Goal: Task Accomplishment & Management: Manage account settings

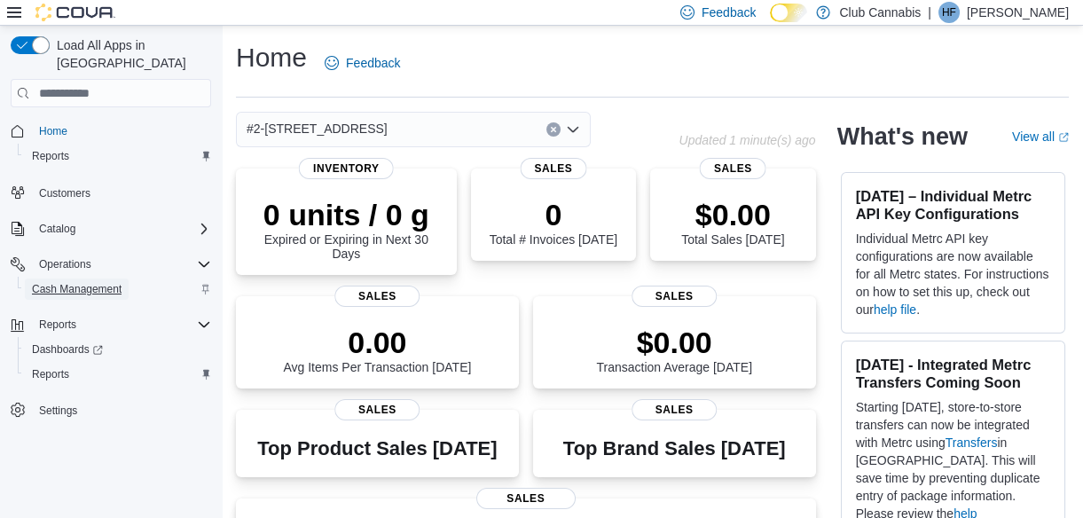
click at [86, 282] on span "Cash Management" at bounding box center [77, 289] width 90 height 14
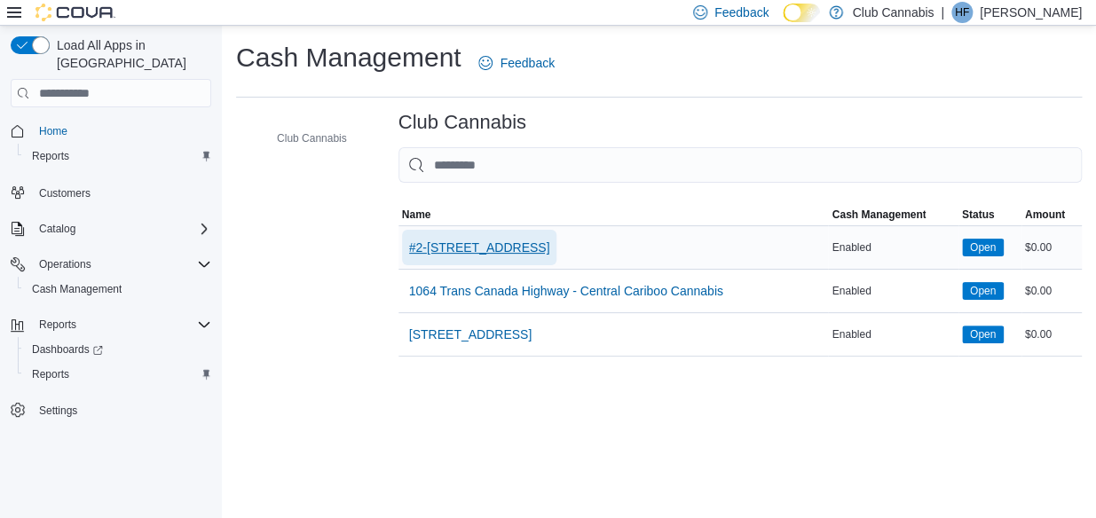
click at [424, 248] on span "#2-[STREET_ADDRESS]" at bounding box center [479, 248] width 141 height 18
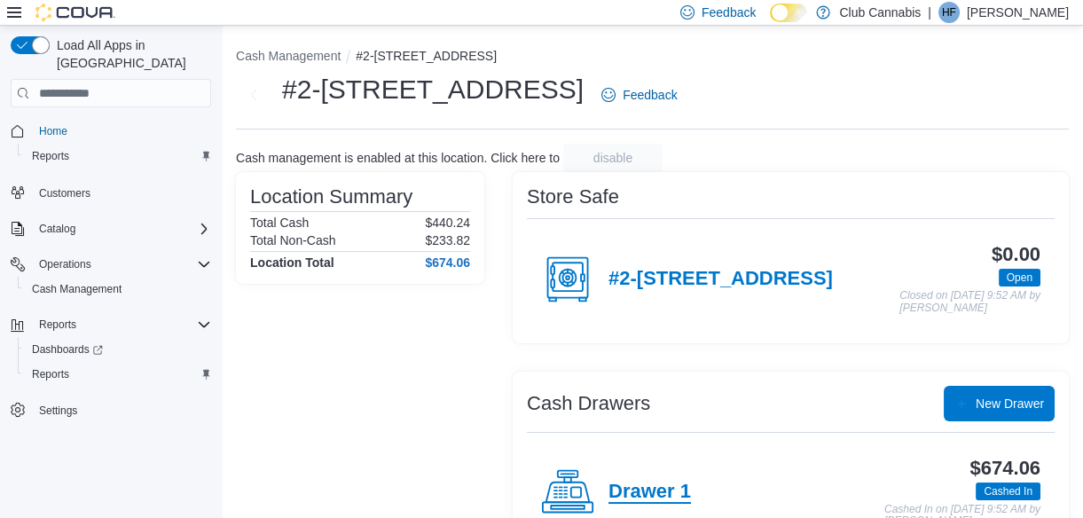
click at [657, 501] on h4 "Drawer 1" at bounding box center [650, 492] width 83 height 23
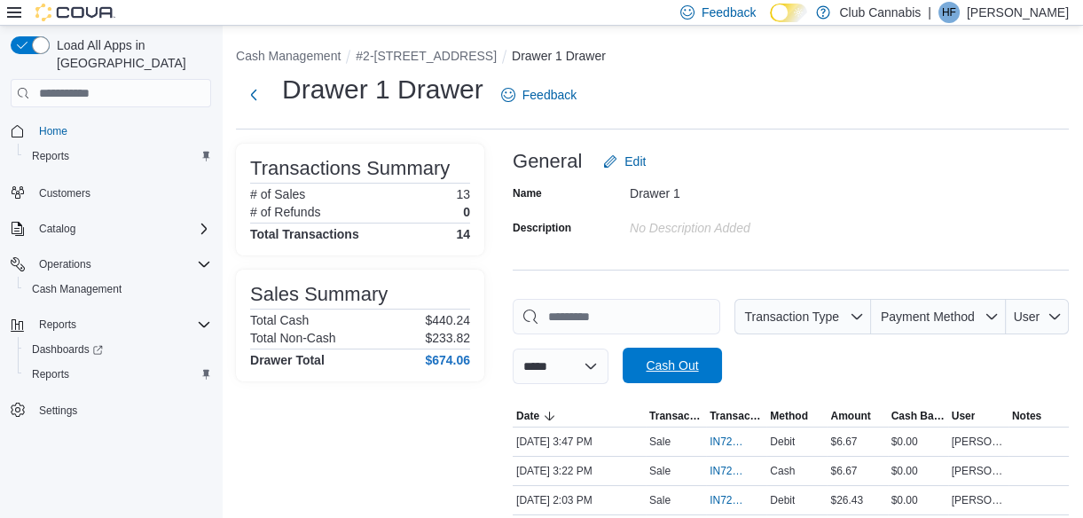
click at [689, 358] on span "Cash Out" at bounding box center [672, 366] width 52 height 18
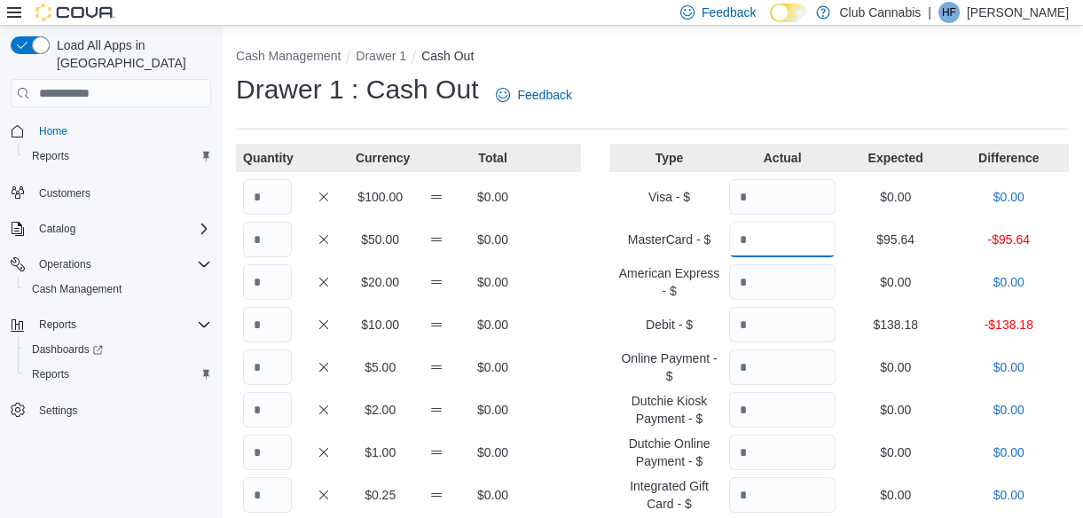
click at [775, 242] on input "Quantity" at bounding box center [782, 239] width 106 height 35
type input "*****"
click at [766, 331] on input "Quantity" at bounding box center [782, 324] width 106 height 35
type input "******"
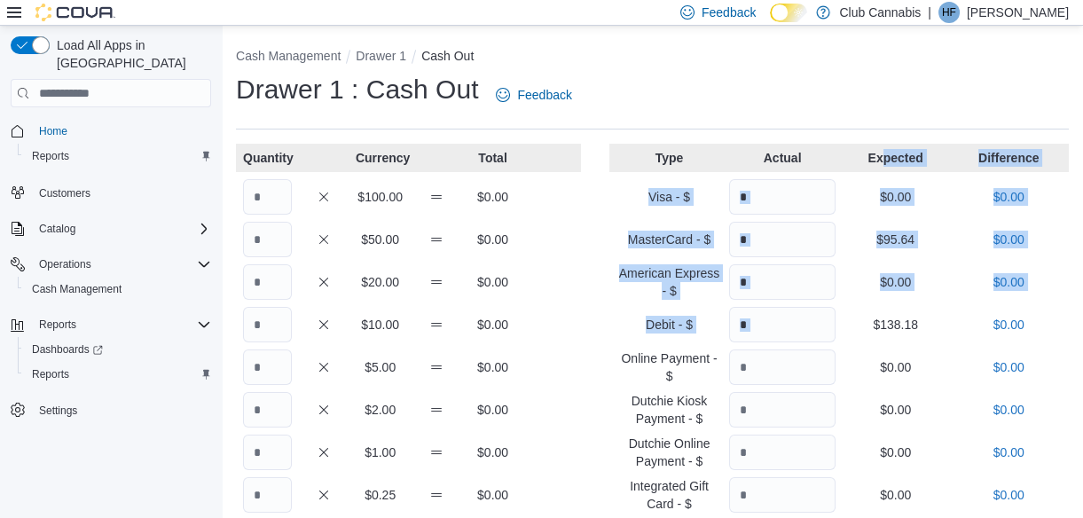
drag, startPoint x: 859, startPoint y: 307, endPoint x: 1093, endPoint y: 112, distance: 304.9
click at [1083, 112] on html "Feedback Dark Mode Club Cannabis | HF [PERSON_NAME] Load All Apps in New Hub Ho…" at bounding box center [541, 259] width 1083 height 518
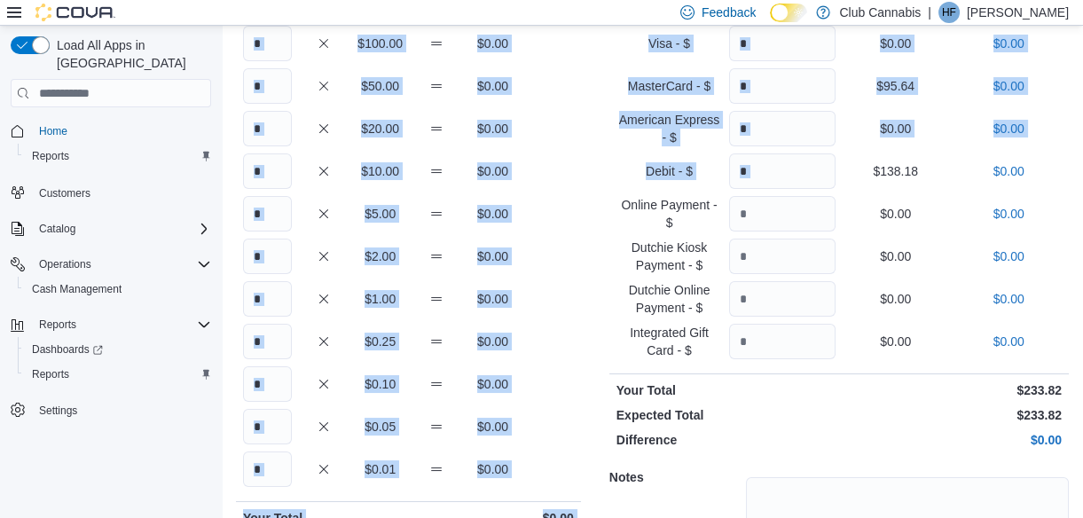
scroll to position [153, 0]
click at [248, 88] on input "Quantity" at bounding box center [267, 86] width 49 height 35
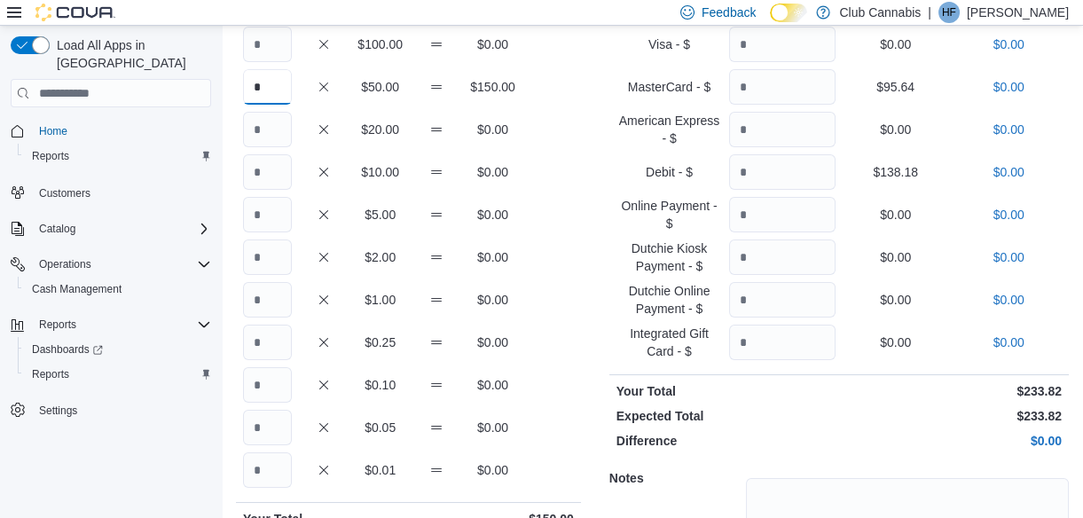
type input "*"
type input "**"
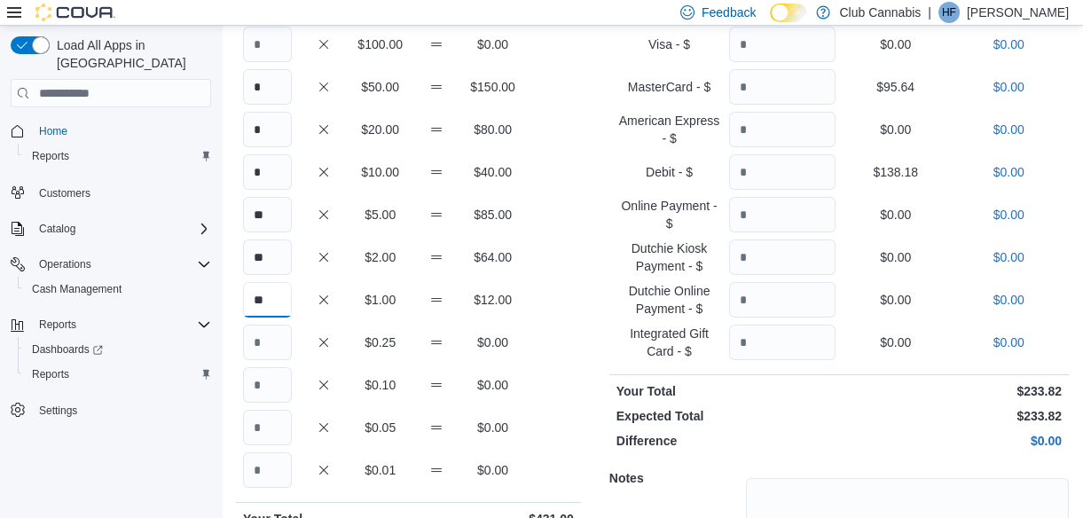
type input "**"
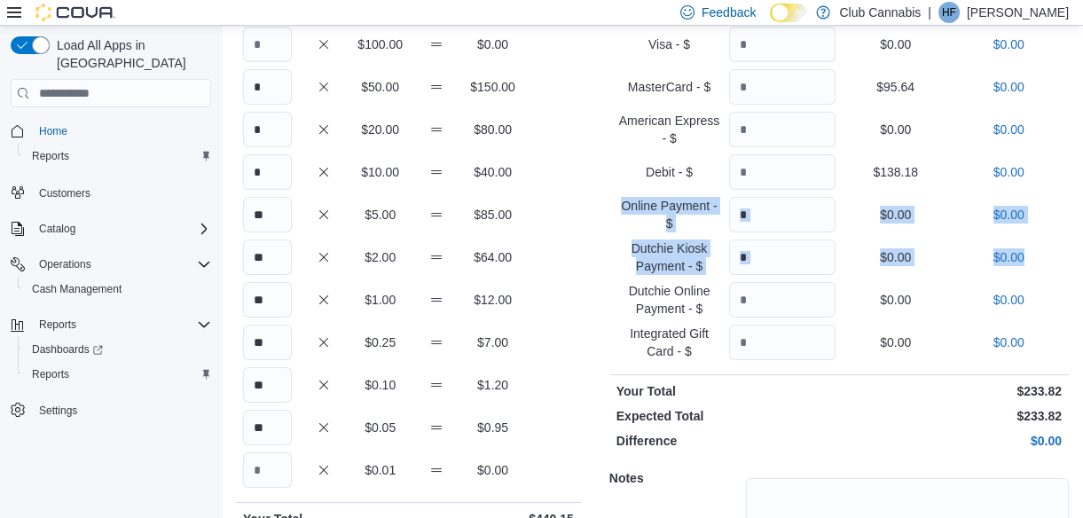
drag, startPoint x: 1082, startPoint y: 187, endPoint x: 1051, endPoint y: 274, distance: 92.3
click at [1051, 274] on div "Cash Management Drawer 1 Cash Out Drawer 1 : Cash Out Feedback Quantity Currenc…" at bounding box center [653, 275] width 862 height 805
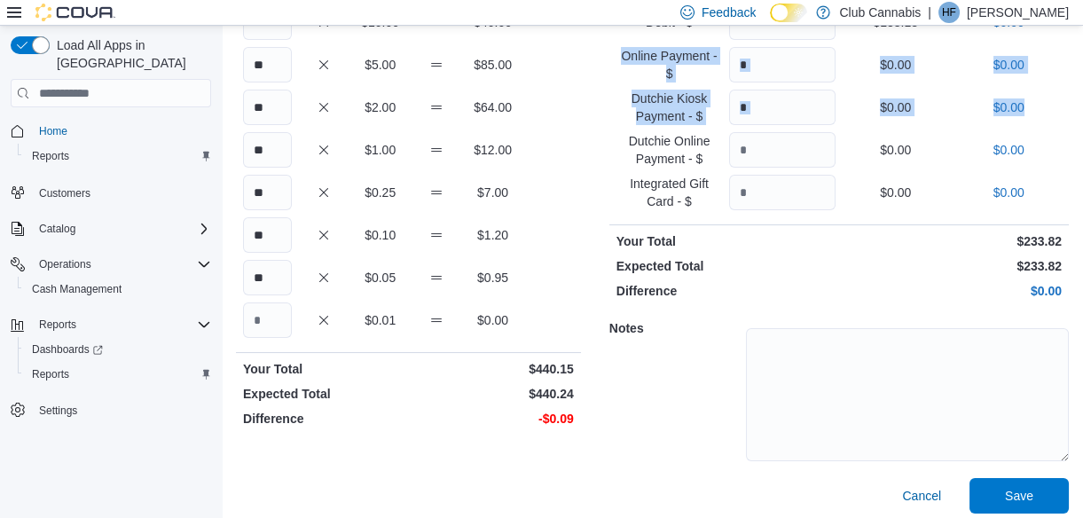
scroll to position [312, 0]
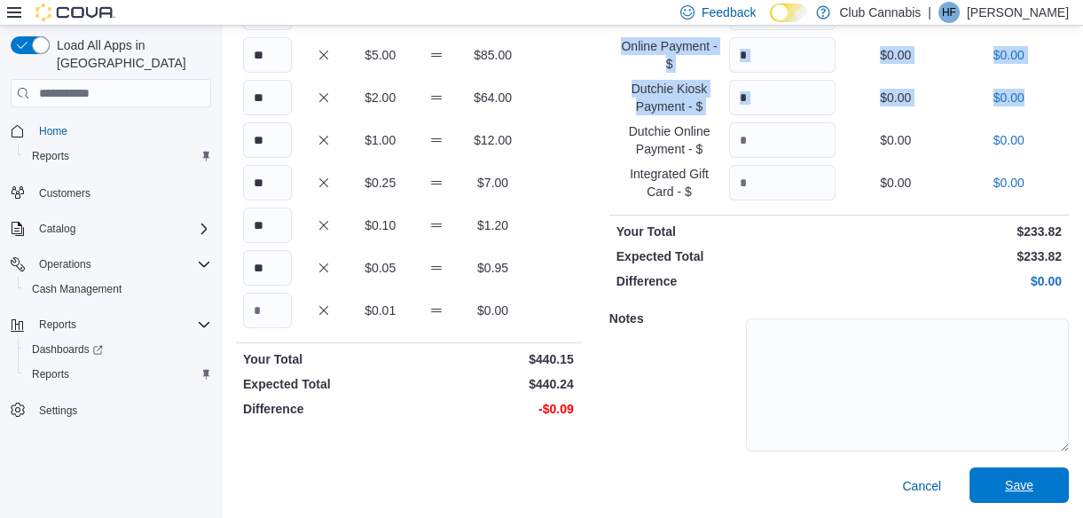
click at [1046, 479] on span "Save" at bounding box center [1019, 485] width 78 height 35
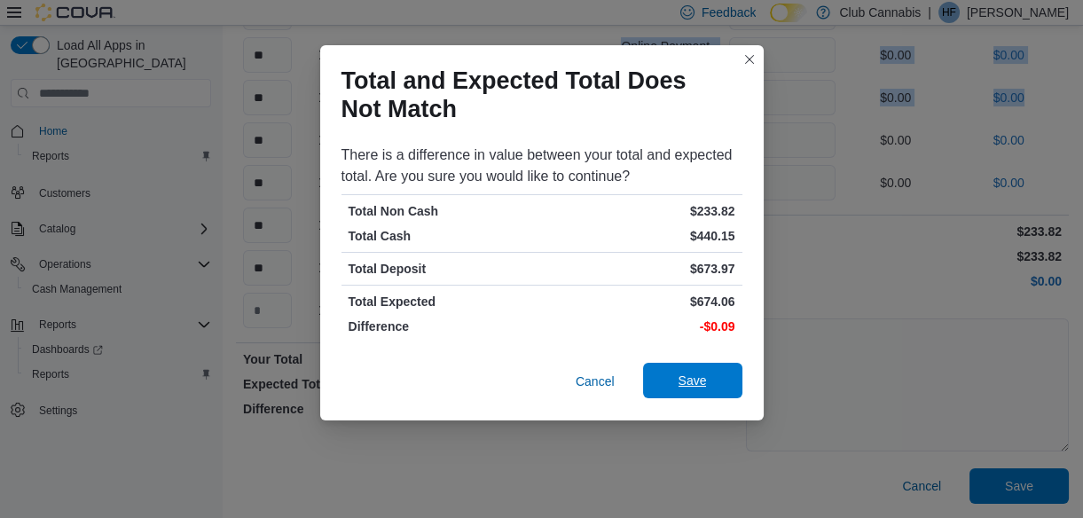
click at [681, 379] on span "Save" at bounding box center [693, 381] width 28 height 18
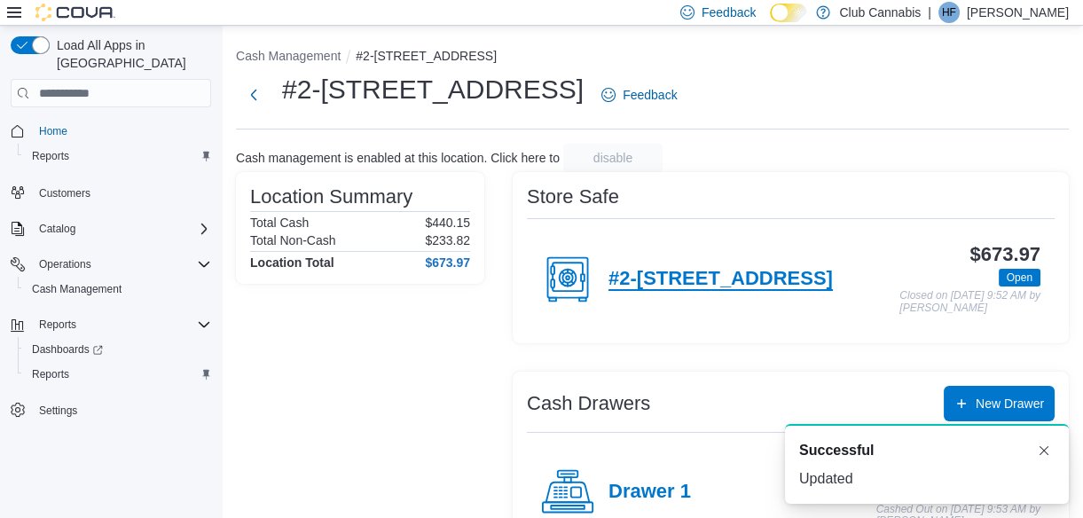
click at [661, 291] on h4 "#2-[STREET_ADDRESS]" at bounding box center [721, 279] width 224 height 23
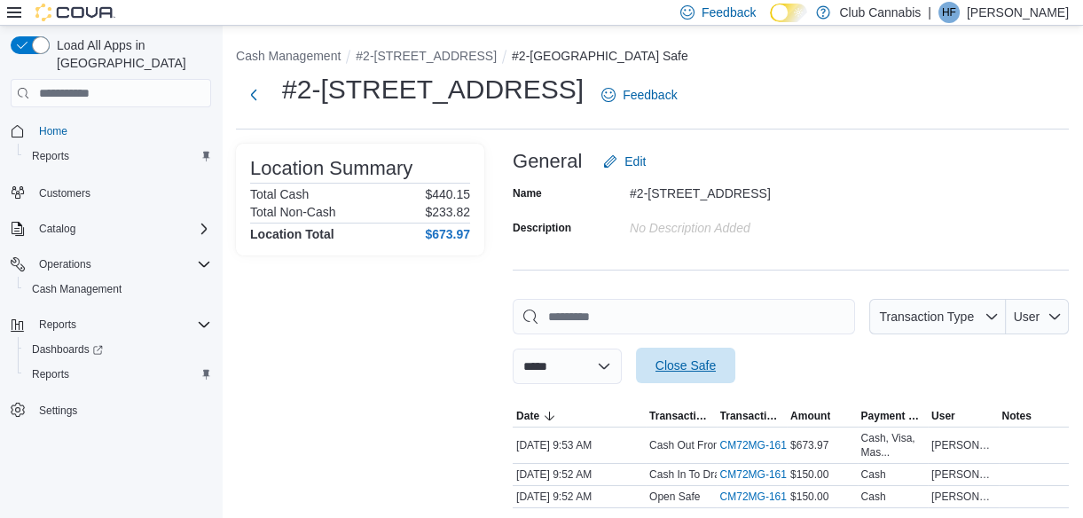
click at [716, 363] on span "Close Safe" at bounding box center [686, 366] width 60 height 18
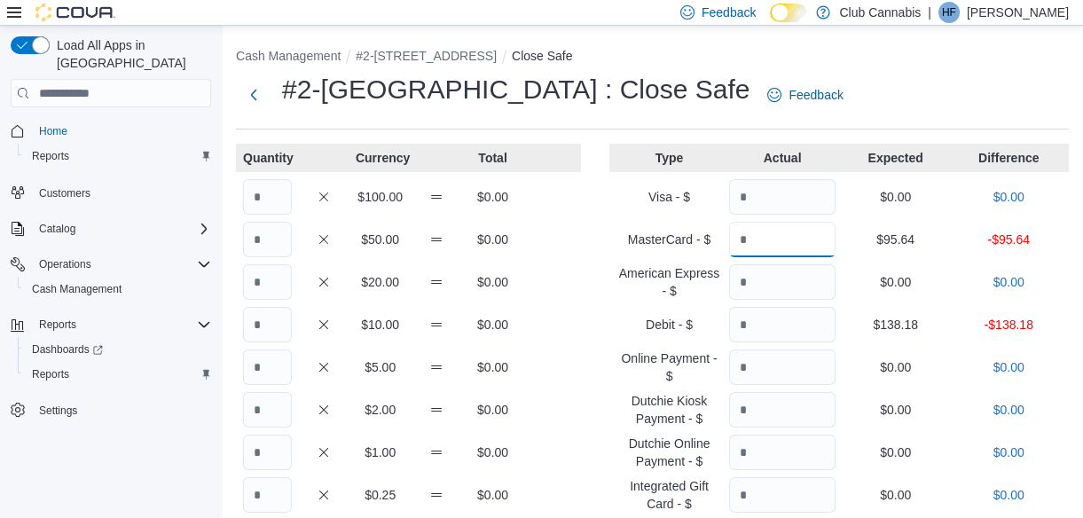
click at [803, 249] on input "Quantity" at bounding box center [782, 239] width 106 height 35
type input "*****"
click at [797, 334] on input "Quantity" at bounding box center [782, 324] width 106 height 35
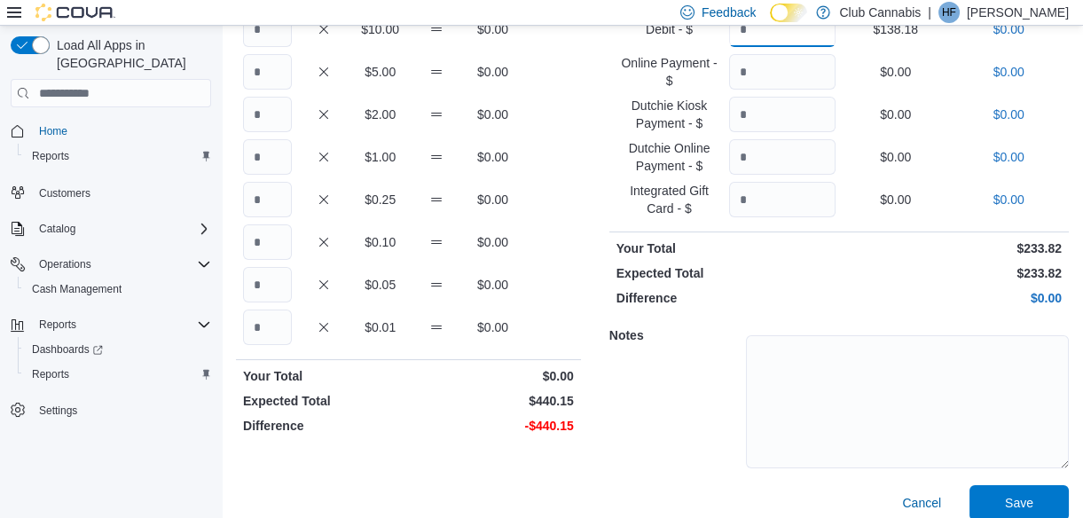
scroll to position [312, 0]
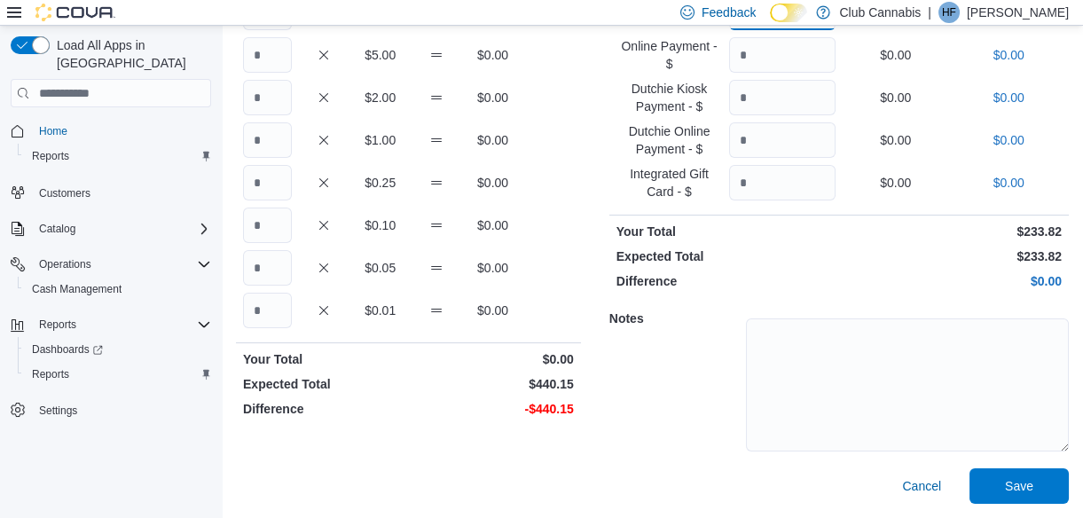
type input "******"
click at [258, 141] on input "Quantity" at bounding box center [267, 139] width 49 height 35
type input "***"
click at [286, 233] on input "Quantity" at bounding box center [267, 225] width 49 height 35
type input "*"
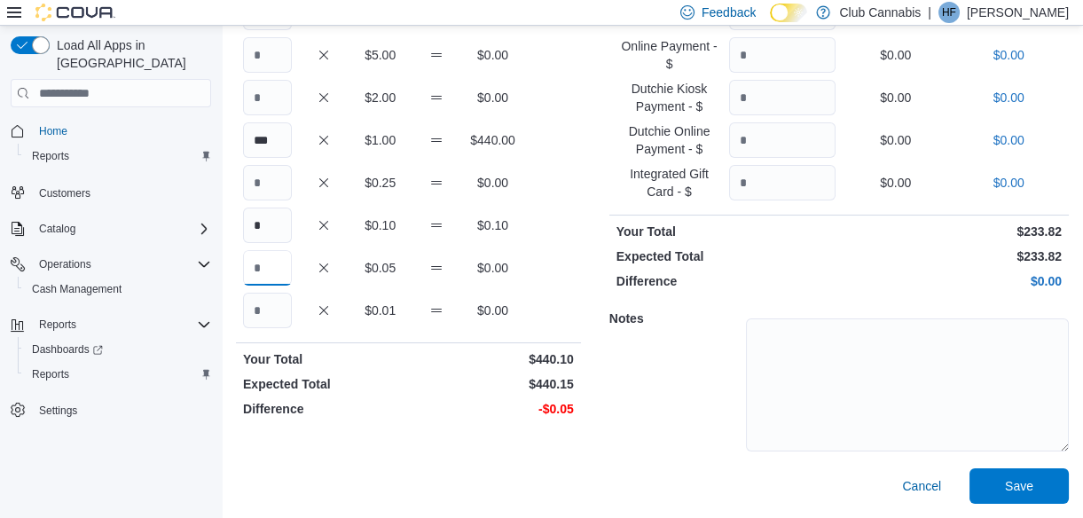
click at [264, 260] on input "Quantity" at bounding box center [267, 267] width 49 height 35
type input "*"
click at [1049, 490] on span "Save" at bounding box center [1019, 485] width 78 height 35
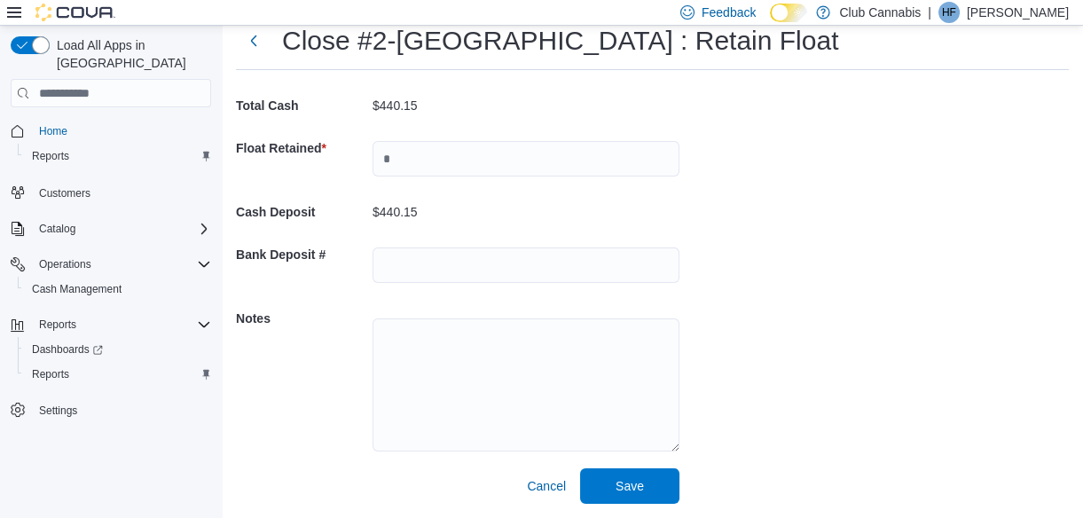
scroll to position [59, 0]
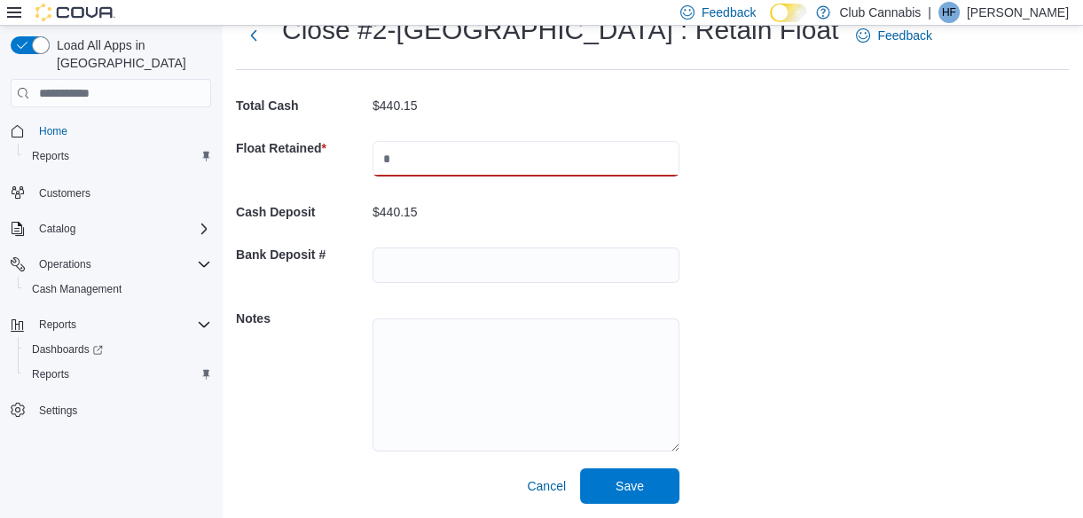
click at [471, 160] on input "text" at bounding box center [526, 158] width 307 height 35
type input "***"
click at [640, 477] on span "Save" at bounding box center [630, 485] width 28 height 18
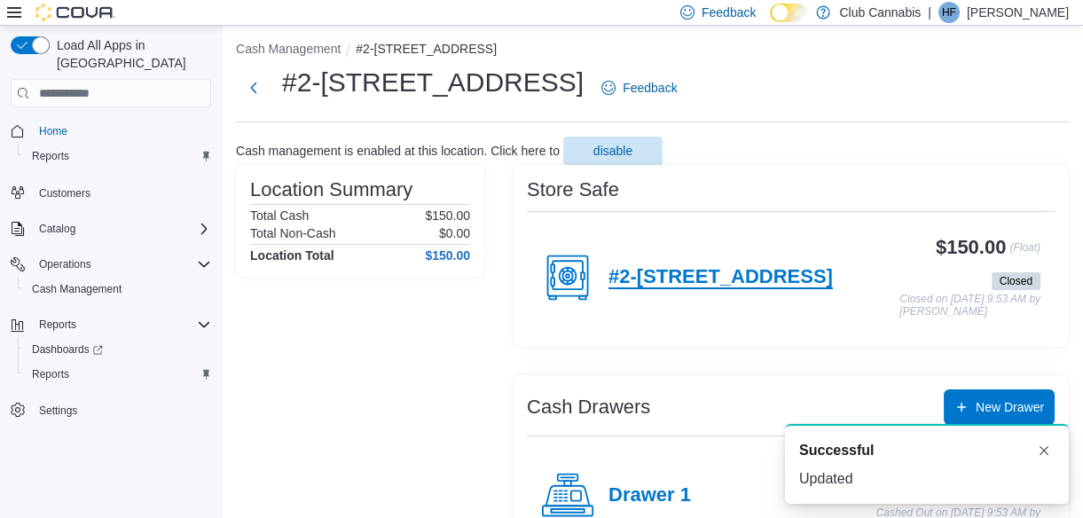
click at [661, 286] on h4 "#2-[STREET_ADDRESS]" at bounding box center [721, 277] width 224 height 23
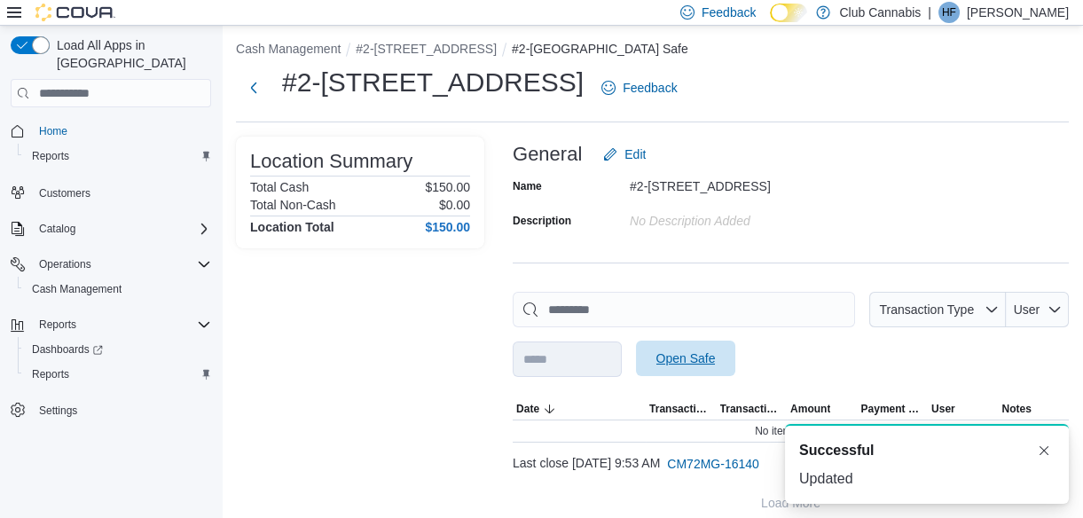
click at [716, 358] on span "Open Safe" at bounding box center [686, 359] width 59 height 18
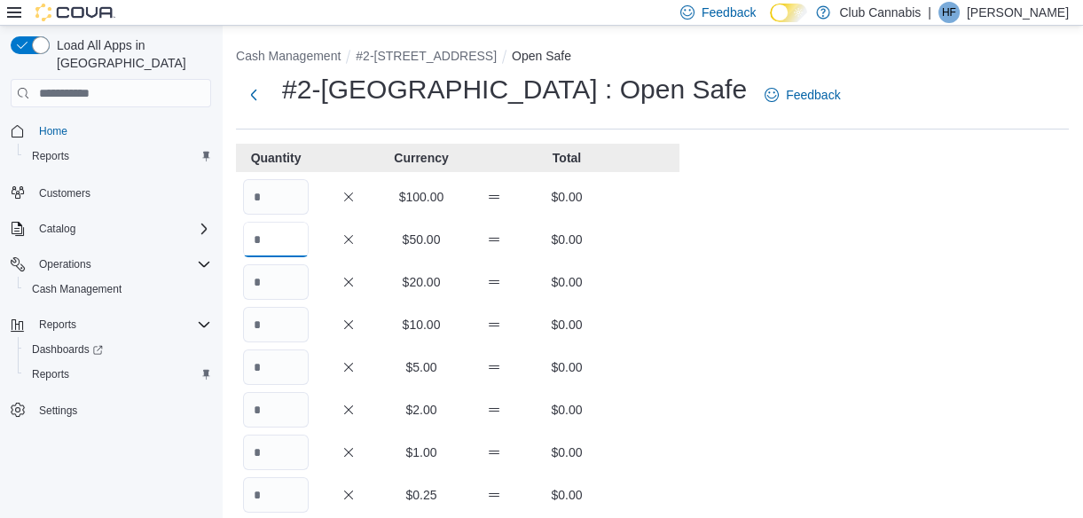
click at [272, 238] on input "Quantity" at bounding box center [276, 239] width 66 height 35
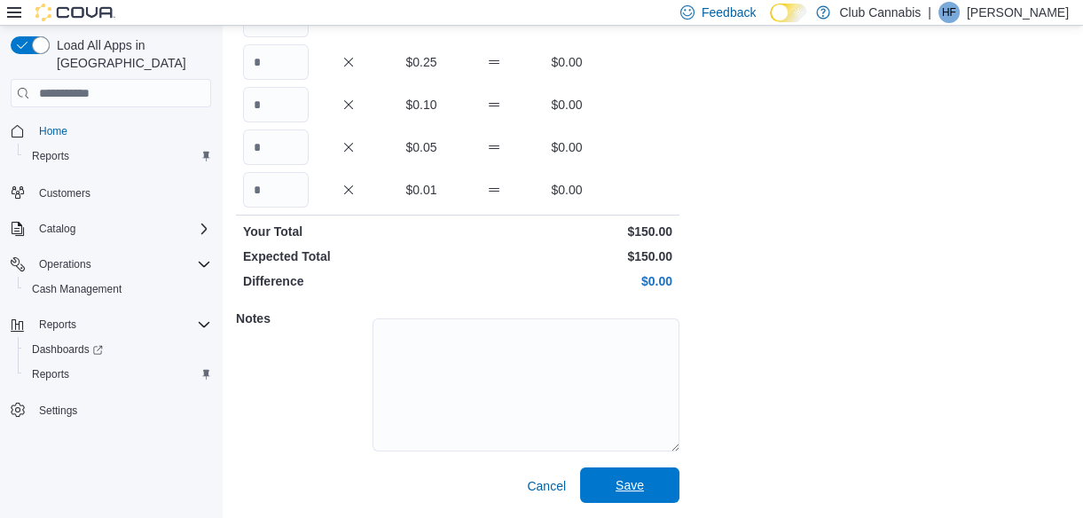
type input "*"
click at [627, 494] on span "Save" at bounding box center [630, 485] width 78 height 35
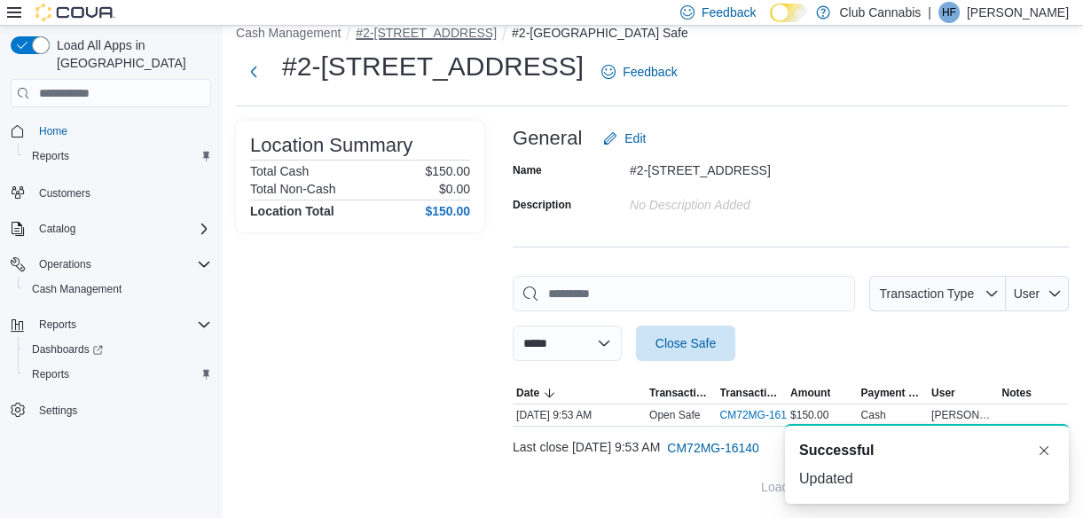
click at [462, 31] on button "#2-[STREET_ADDRESS]" at bounding box center [426, 33] width 141 height 14
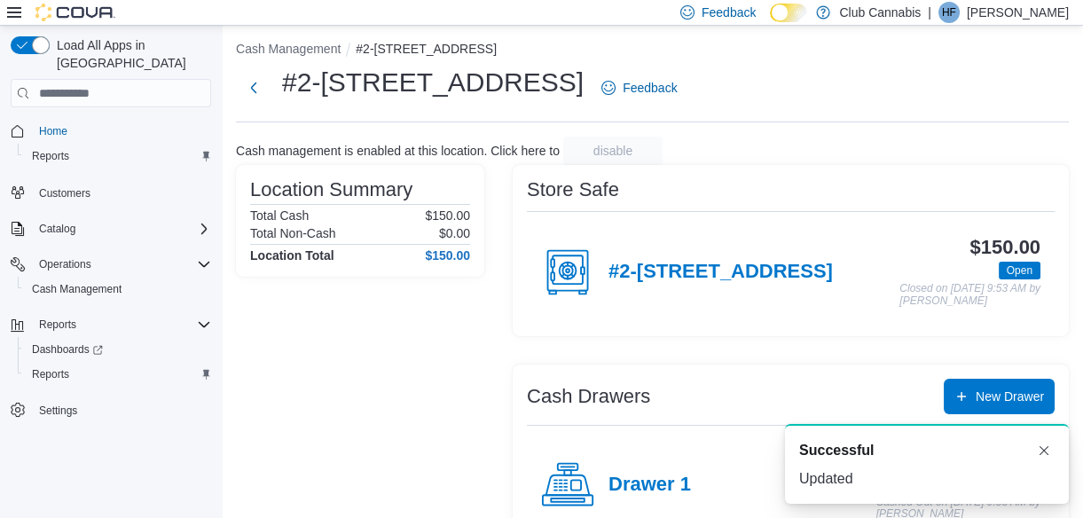
scroll to position [23, 0]
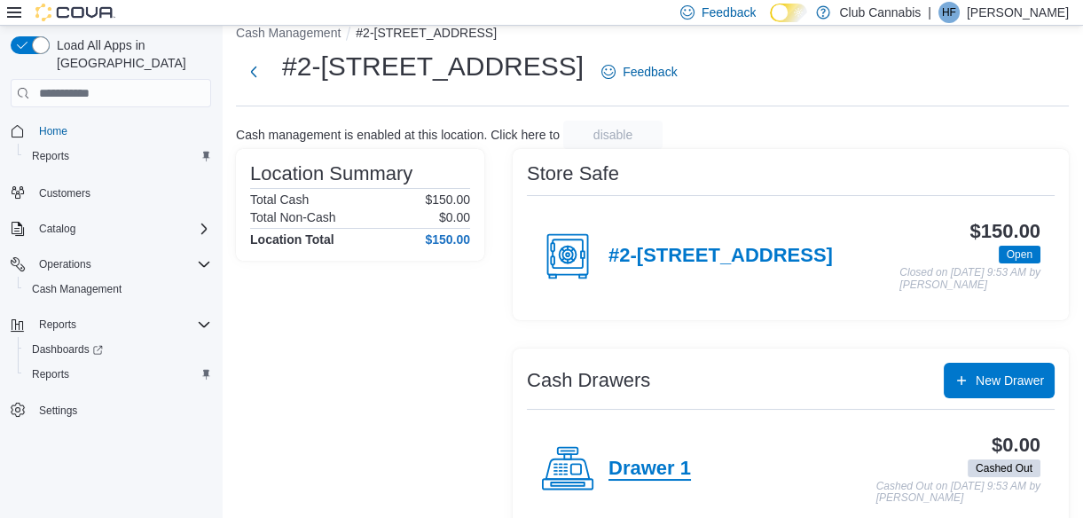
click at [630, 479] on h4 "Drawer 1" at bounding box center [650, 469] width 83 height 23
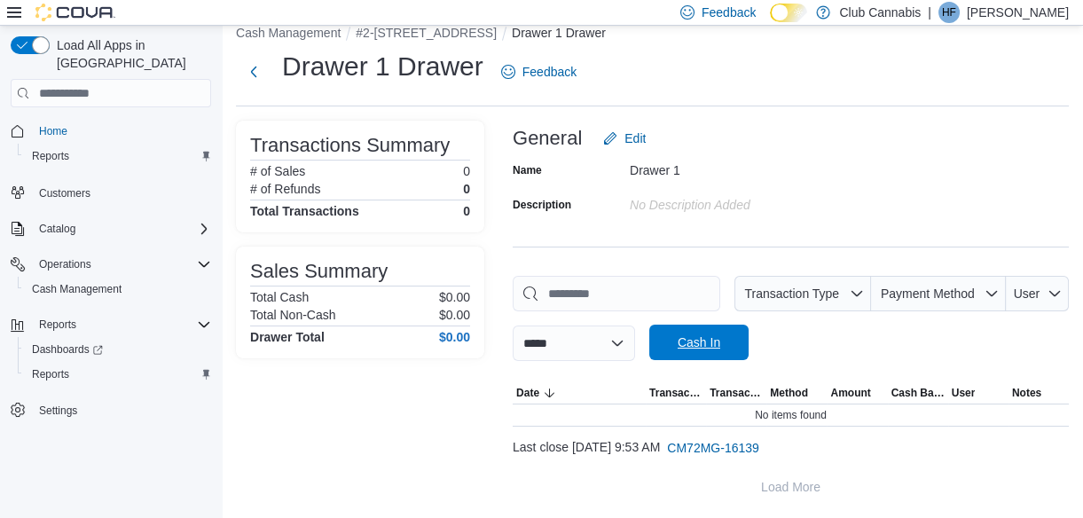
click at [723, 330] on span "Cash In" at bounding box center [699, 342] width 78 height 35
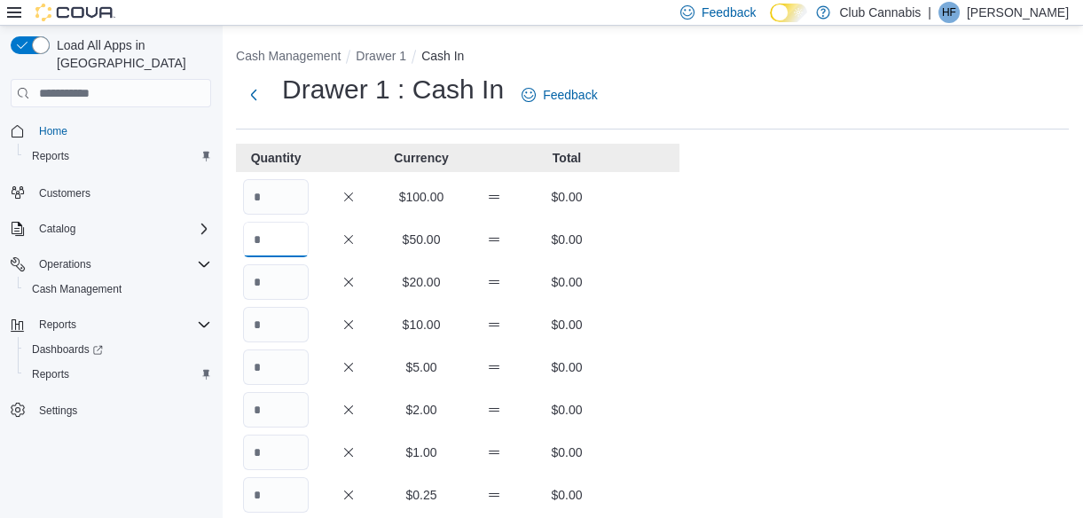
click at [266, 249] on input "Quantity" at bounding box center [276, 239] width 66 height 35
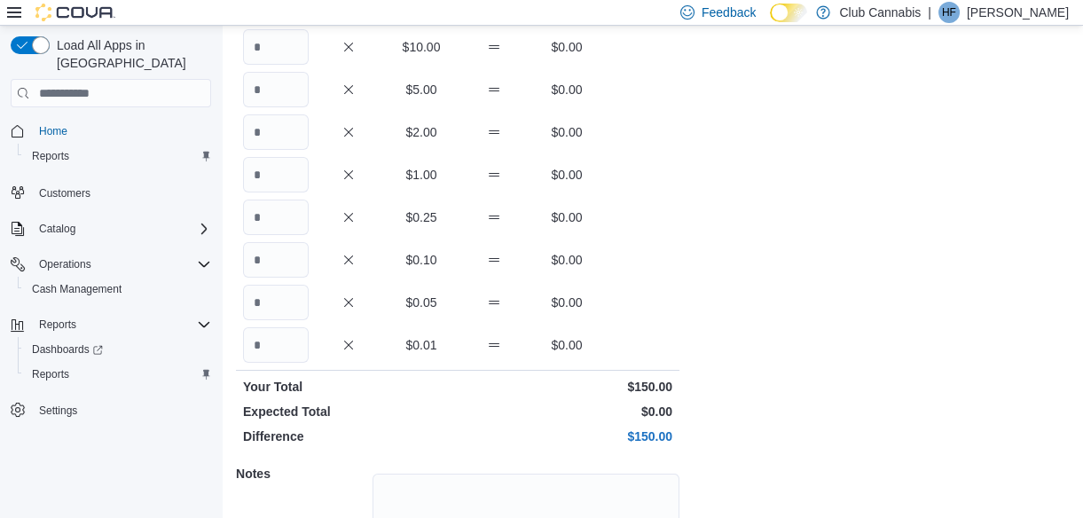
scroll to position [433, 0]
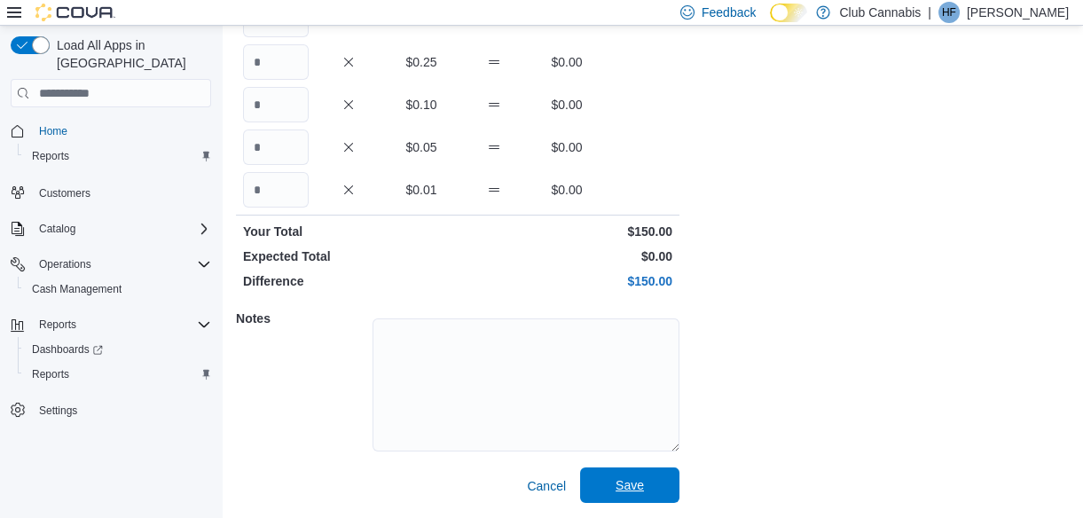
type input "*"
click at [625, 479] on span "Save" at bounding box center [630, 485] width 28 height 18
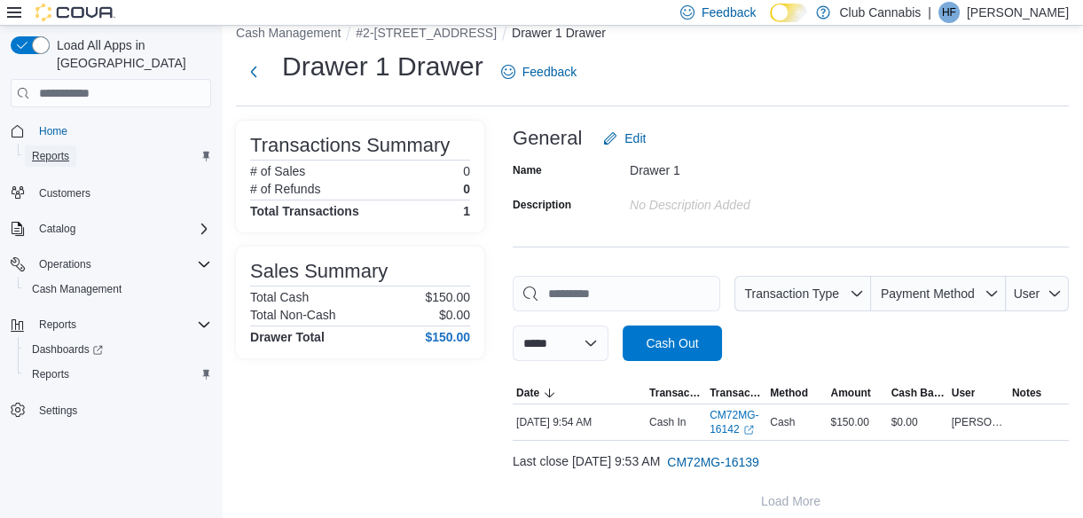
click at [43, 149] on span "Reports" at bounding box center [50, 156] width 37 height 14
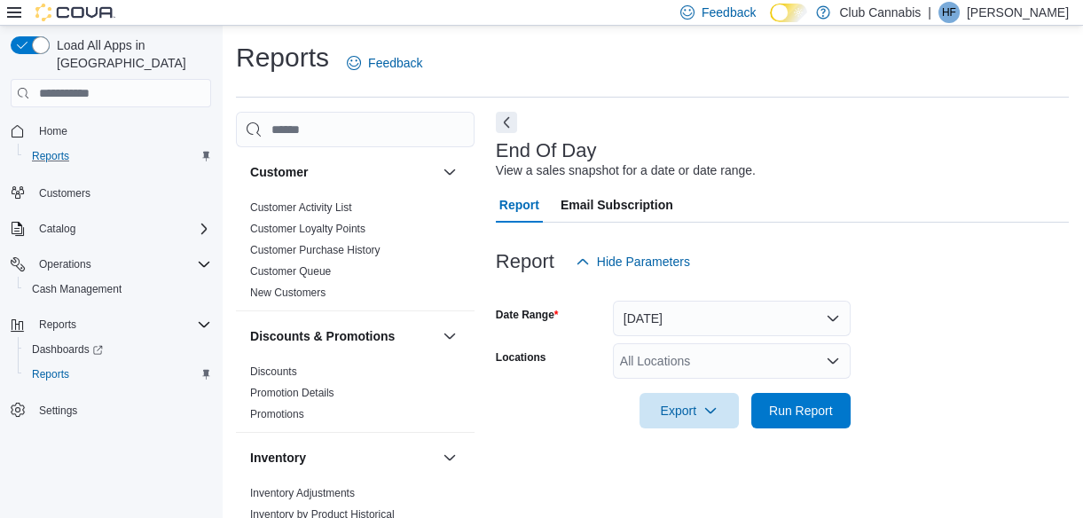
scroll to position [32, 0]
